Goal: Register for event/course

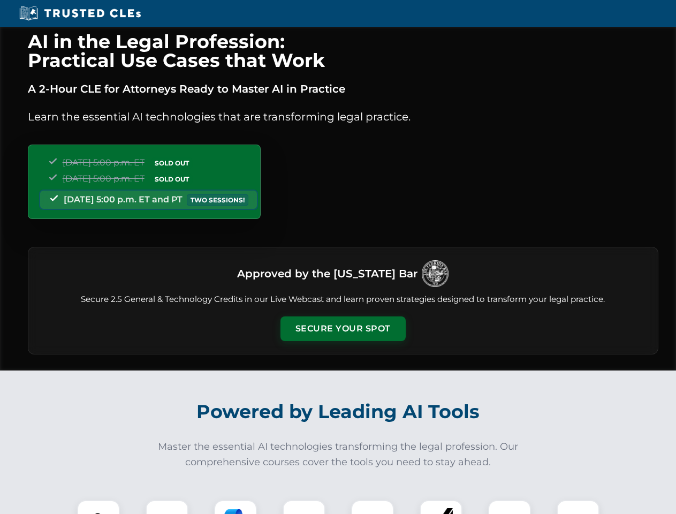
click at [343, 329] on button "Secure Your Spot" at bounding box center [343, 328] width 125 height 25
click at [99, 507] on img at bounding box center [98, 521] width 31 height 31
click at [167, 507] on div at bounding box center [167, 521] width 43 height 43
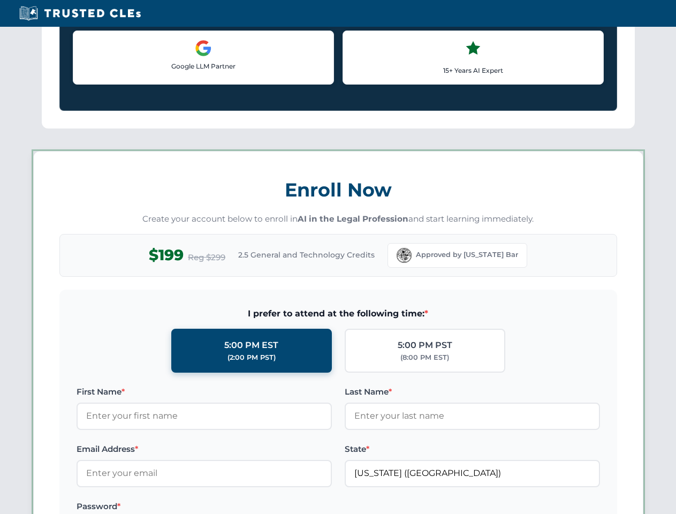
click at [304, 507] on label "Password *" at bounding box center [204, 506] width 255 height 13
